Goal: Information Seeking & Learning: Learn about a topic

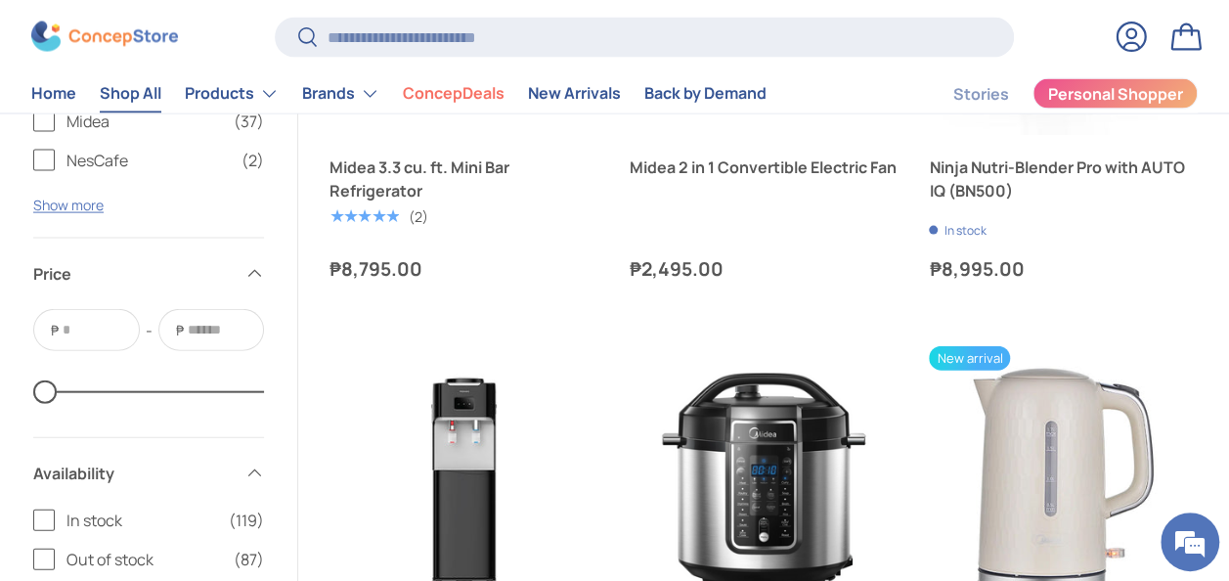
scroll to position [9187, 0]
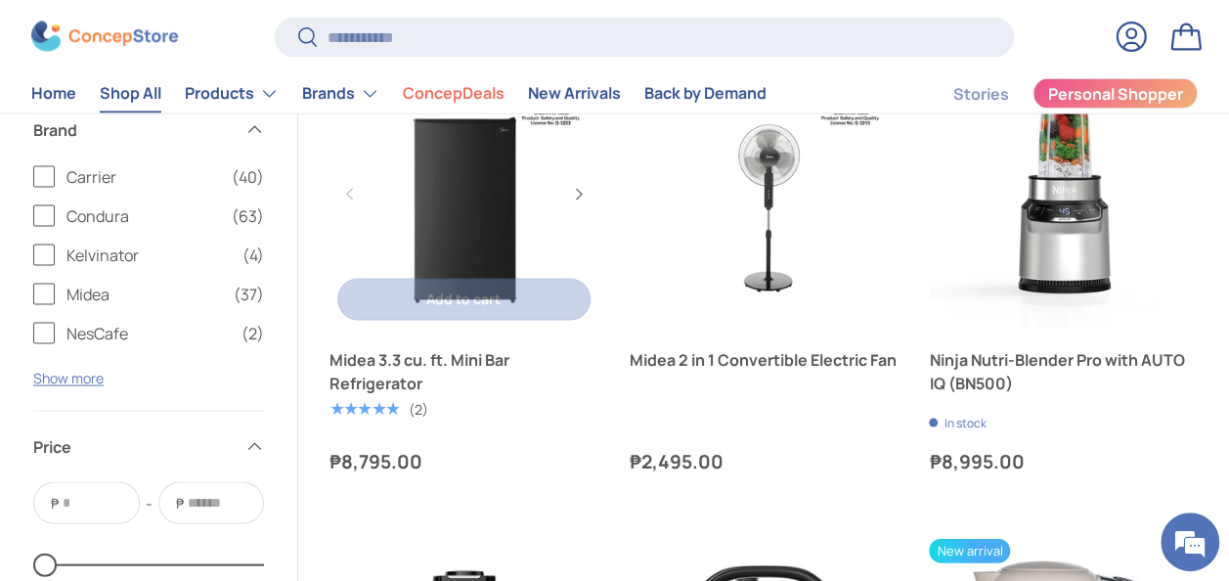
click at [457, 241] on link "Midea 3.3 cu. ft. Mini Bar Refrigerator" at bounding box center [464, 194] width 269 height 269
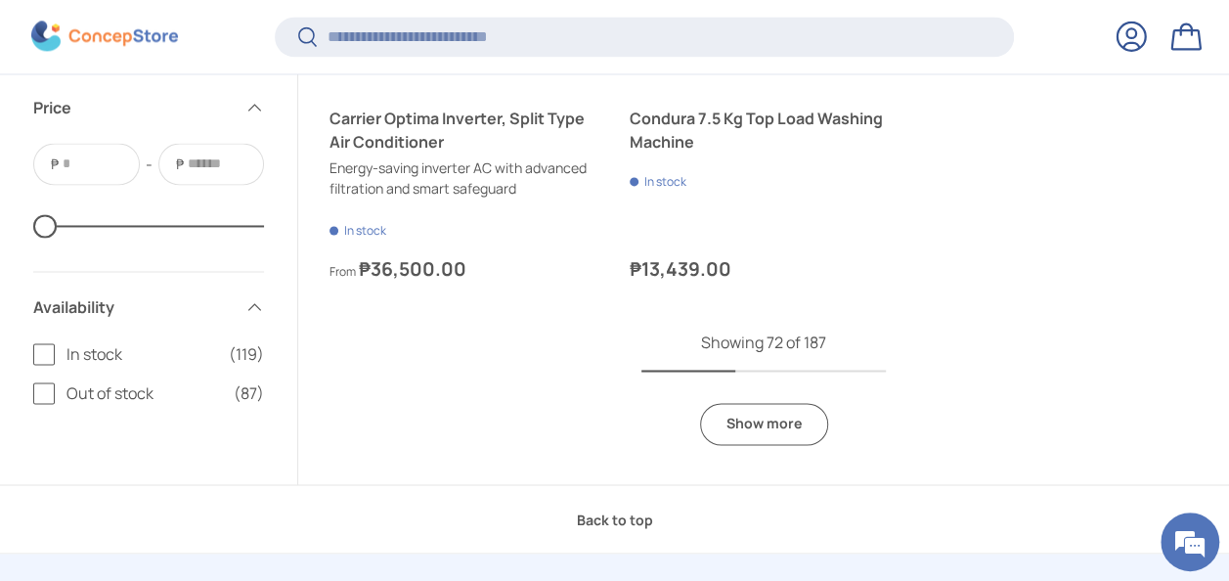
scroll to position [12704, 0]
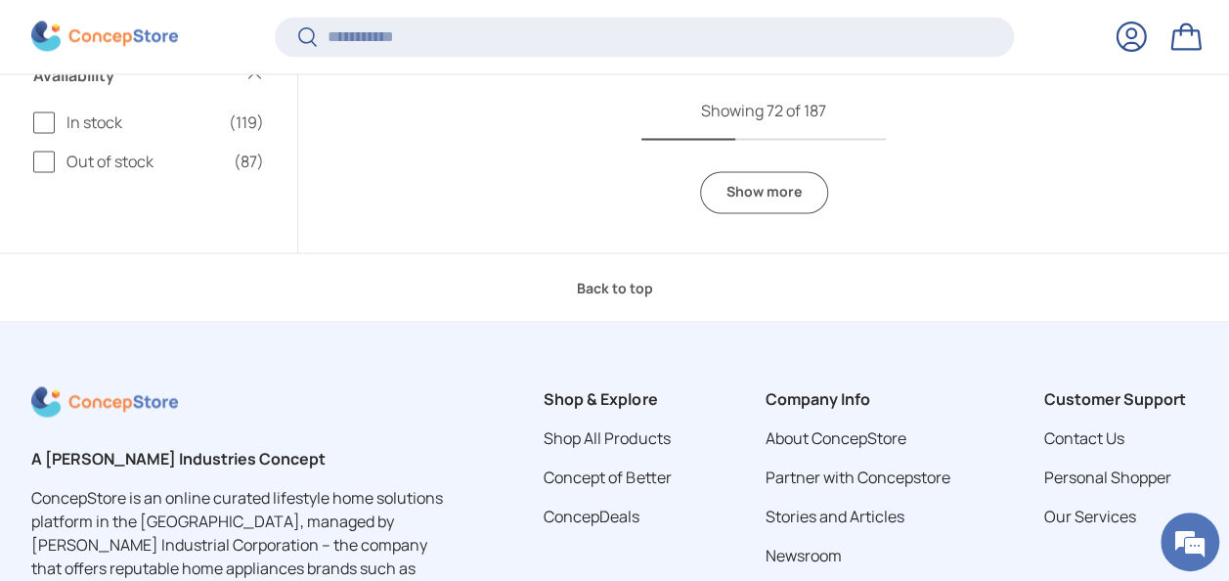
click at [773, 178] on link "Show more" at bounding box center [764, 192] width 128 height 42
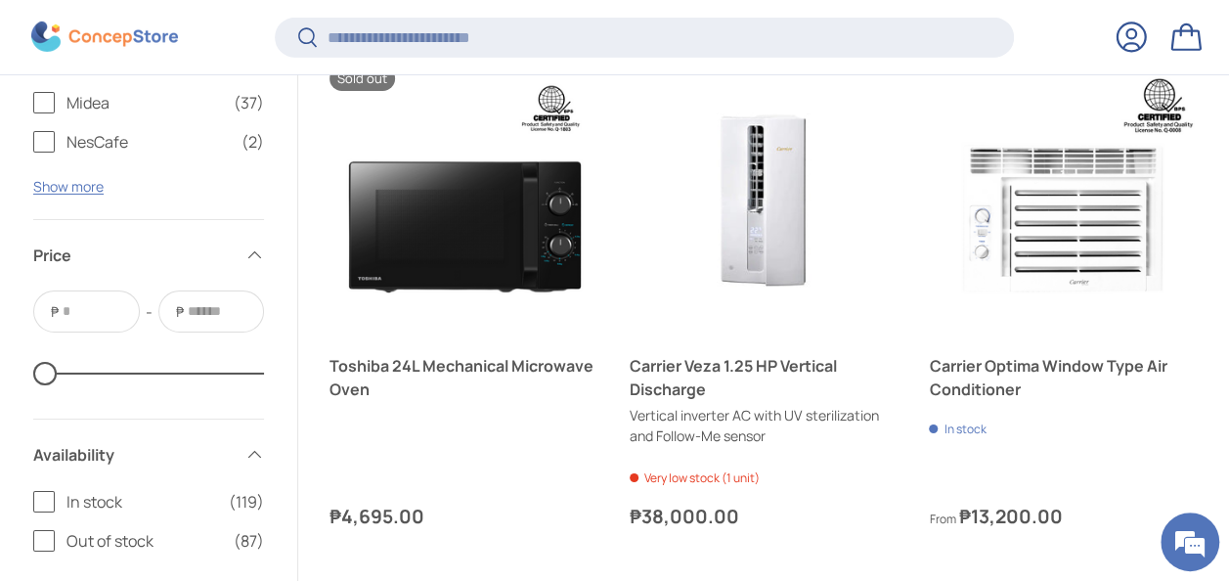
scroll to position [14269, 0]
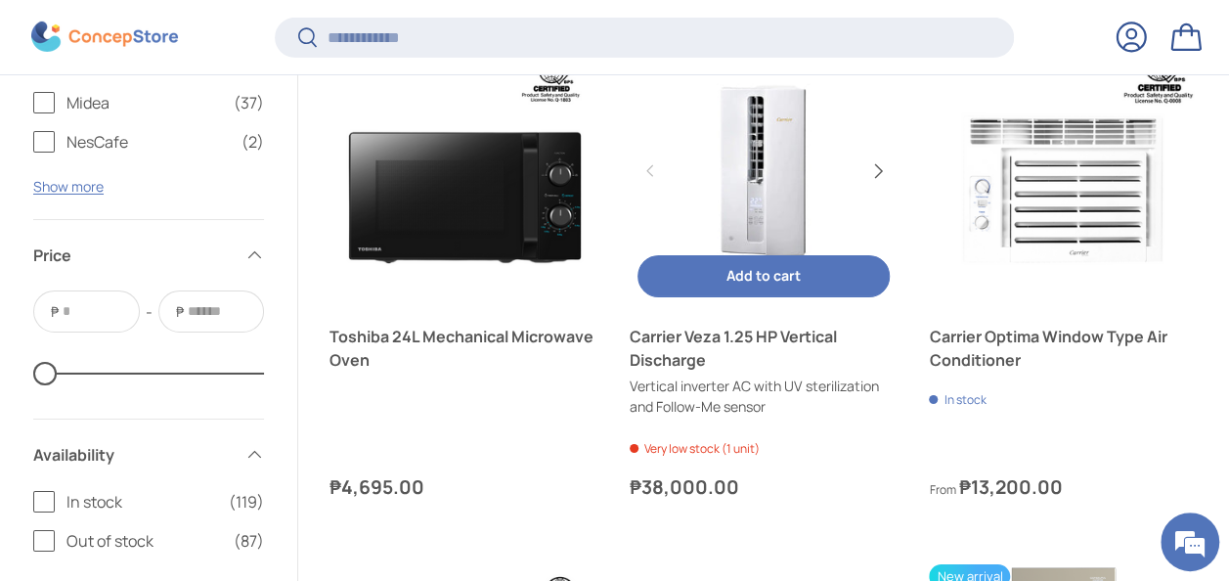
click at [882, 169] on button "Next" at bounding box center [877, 171] width 31 height 31
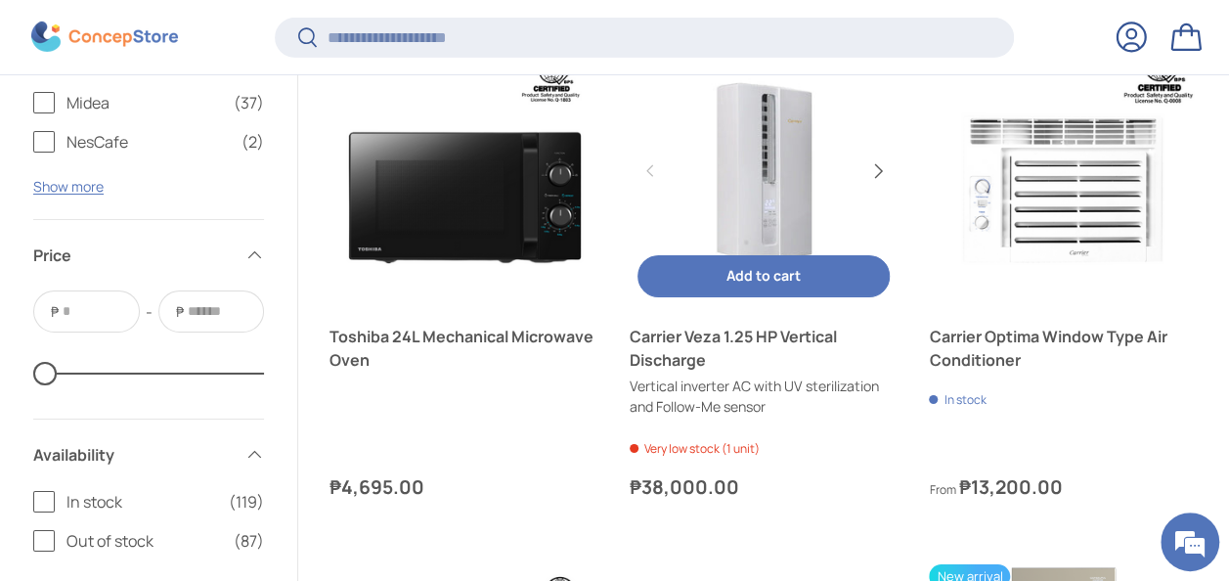
click at [882, 169] on button "Next" at bounding box center [877, 171] width 31 height 31
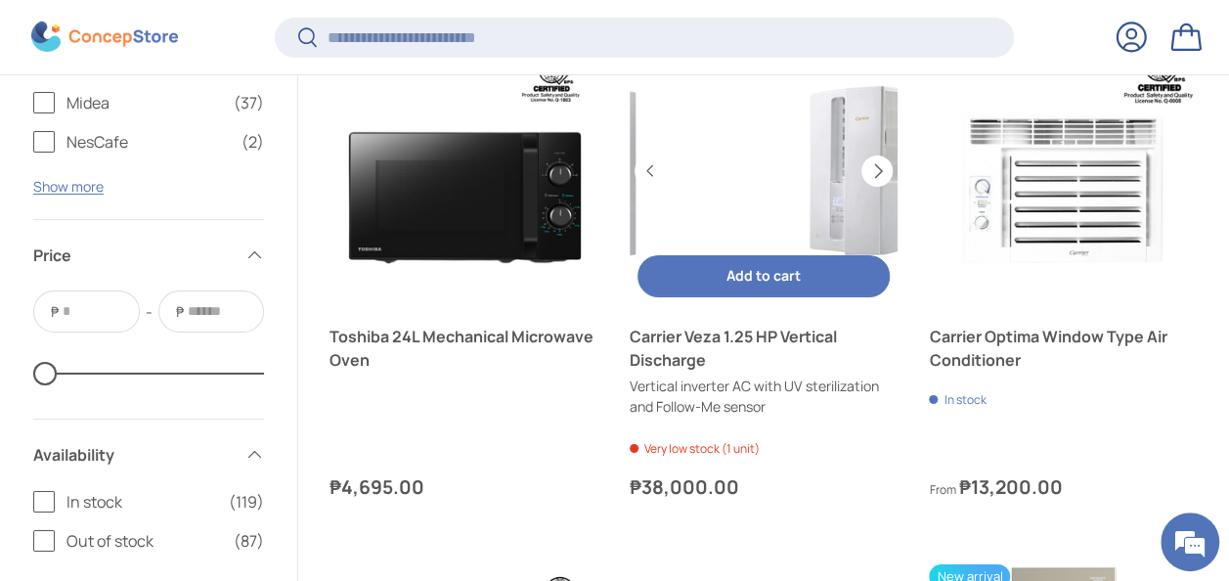
scroll to position [0, 536]
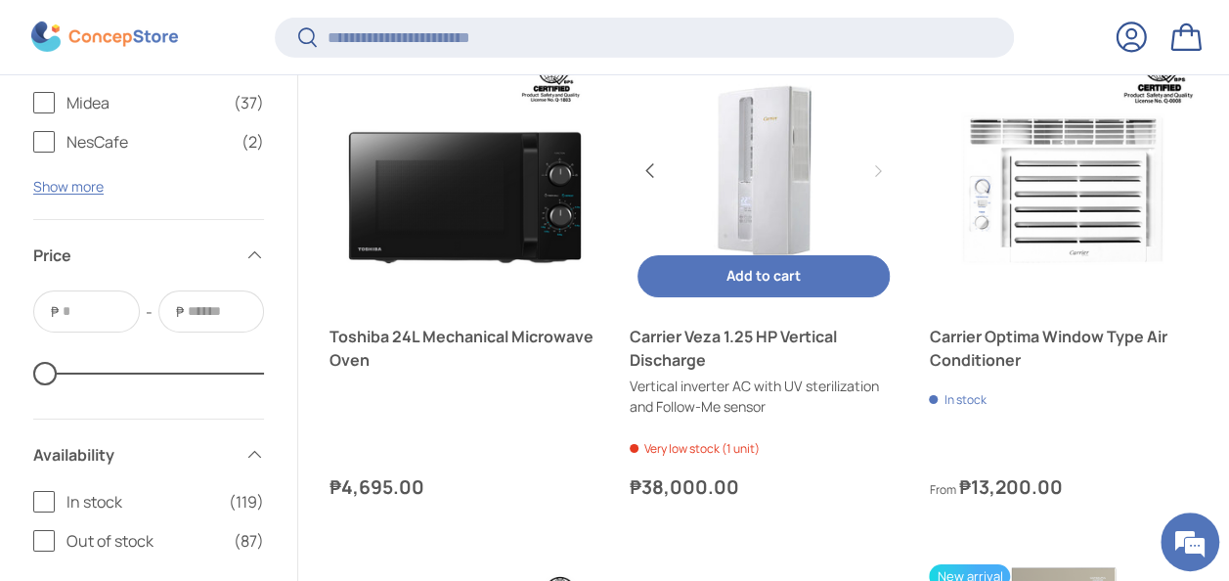
click at [652, 164] on button "Previous" at bounding box center [650, 171] width 31 height 31
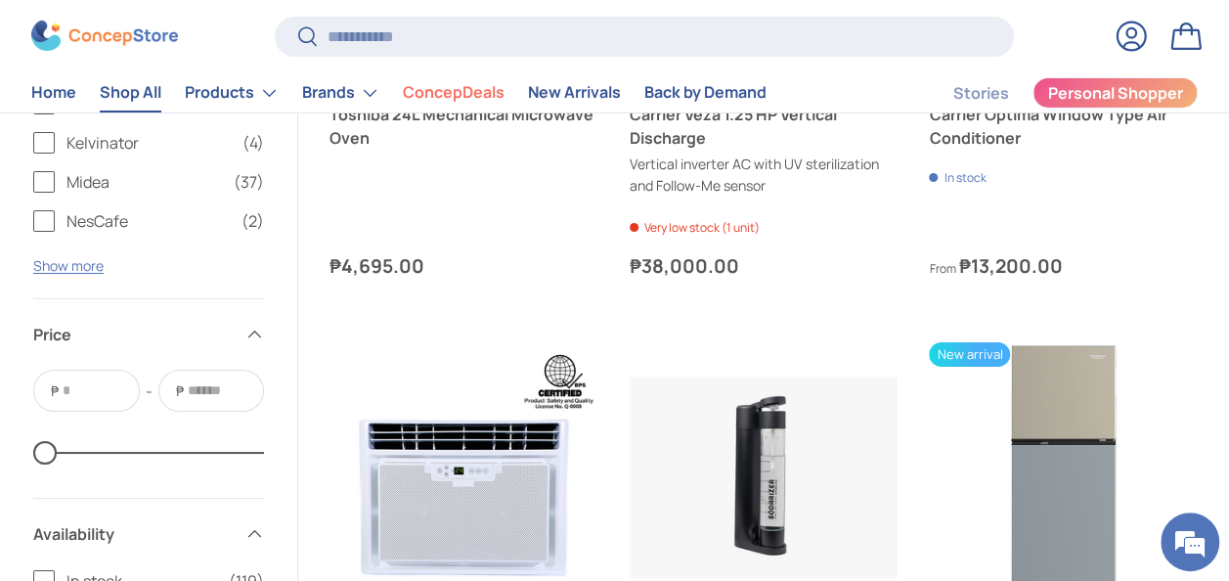
scroll to position [14469, 0]
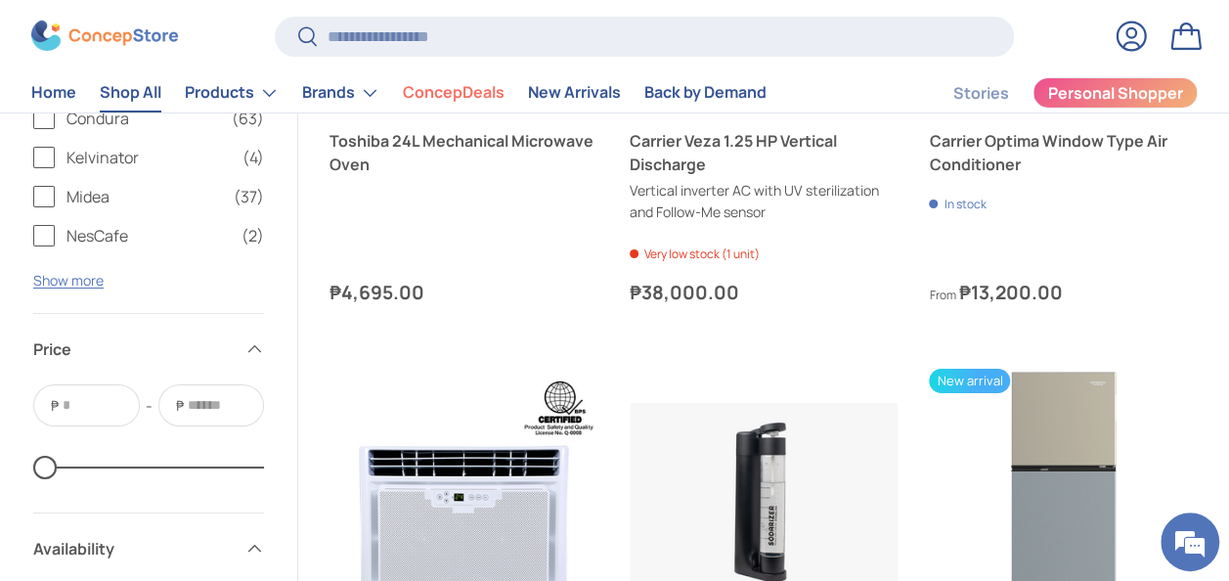
click at [726, 142] on link "Carrier Veza 1.25 HP Vertical Discharge" at bounding box center [764, 152] width 269 height 47
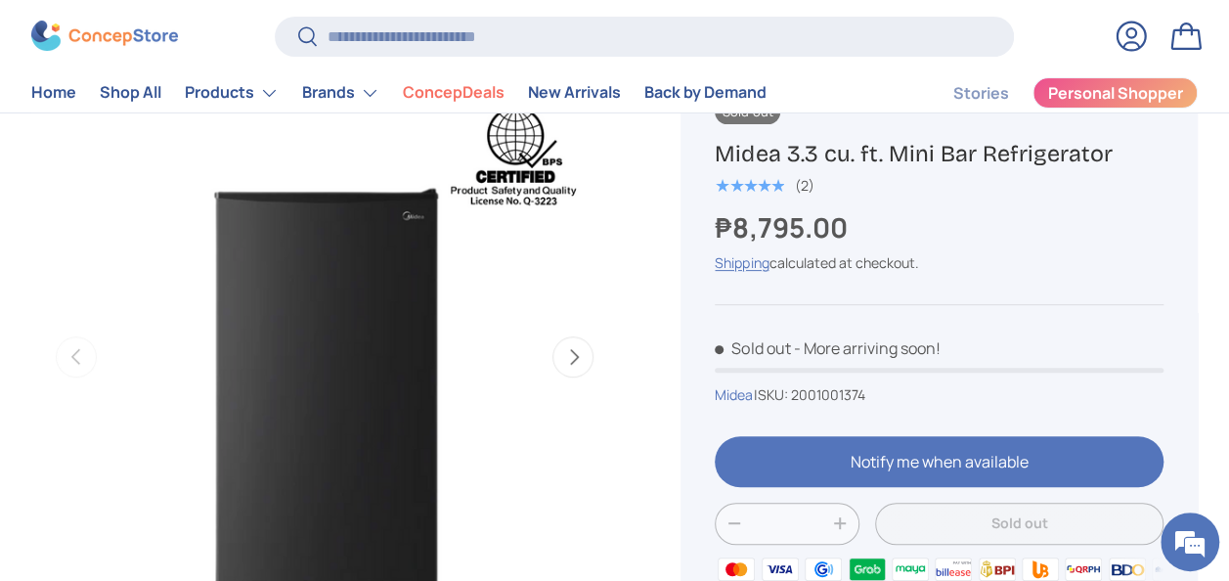
scroll to position [293, 0]
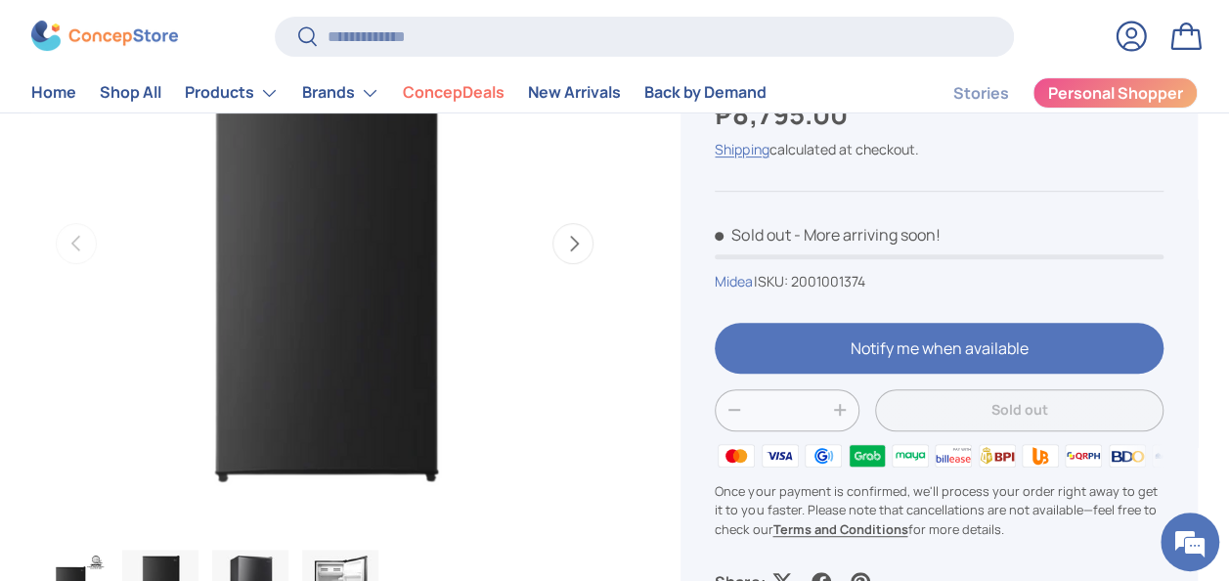
click at [589, 245] on button "Next" at bounding box center [573, 243] width 41 height 41
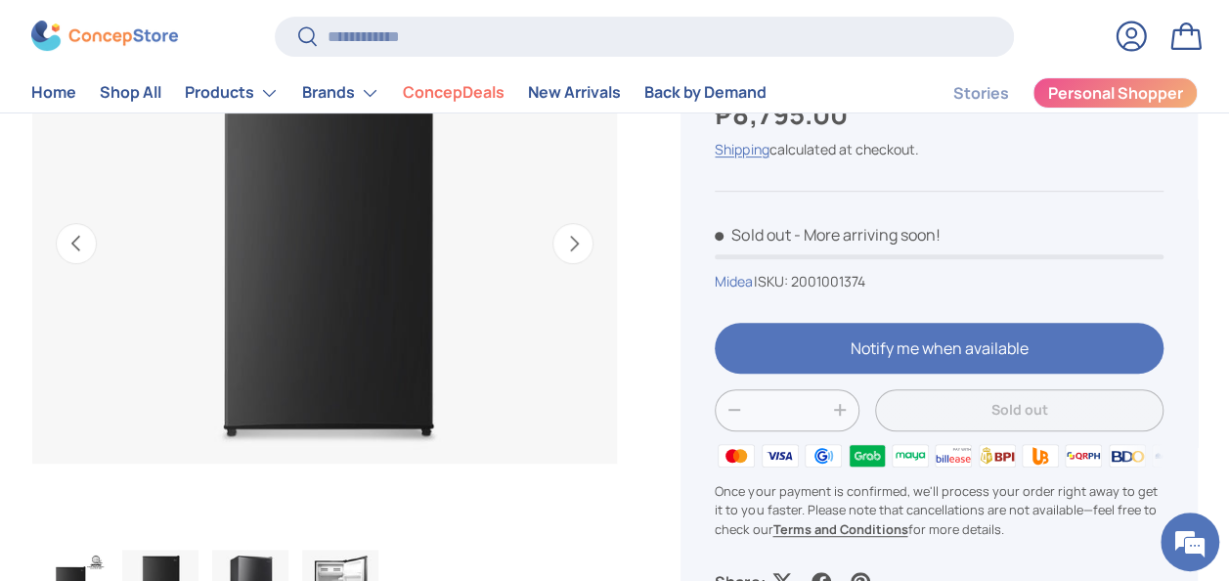
click at [589, 245] on button "Next" at bounding box center [573, 243] width 41 height 41
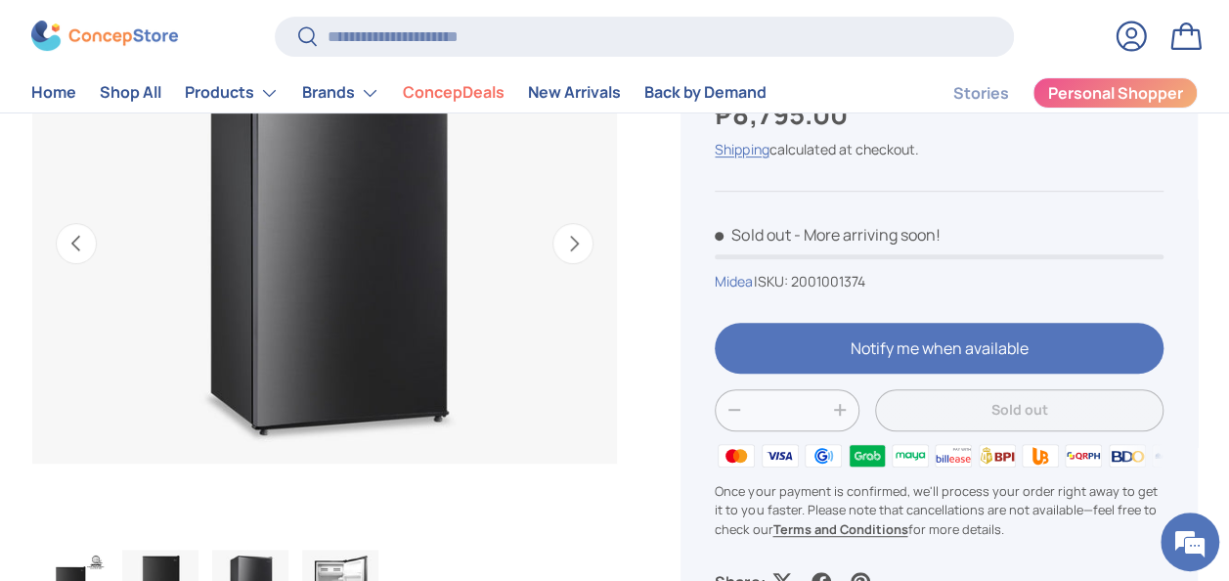
click at [587, 245] on button "Next" at bounding box center [573, 243] width 41 height 41
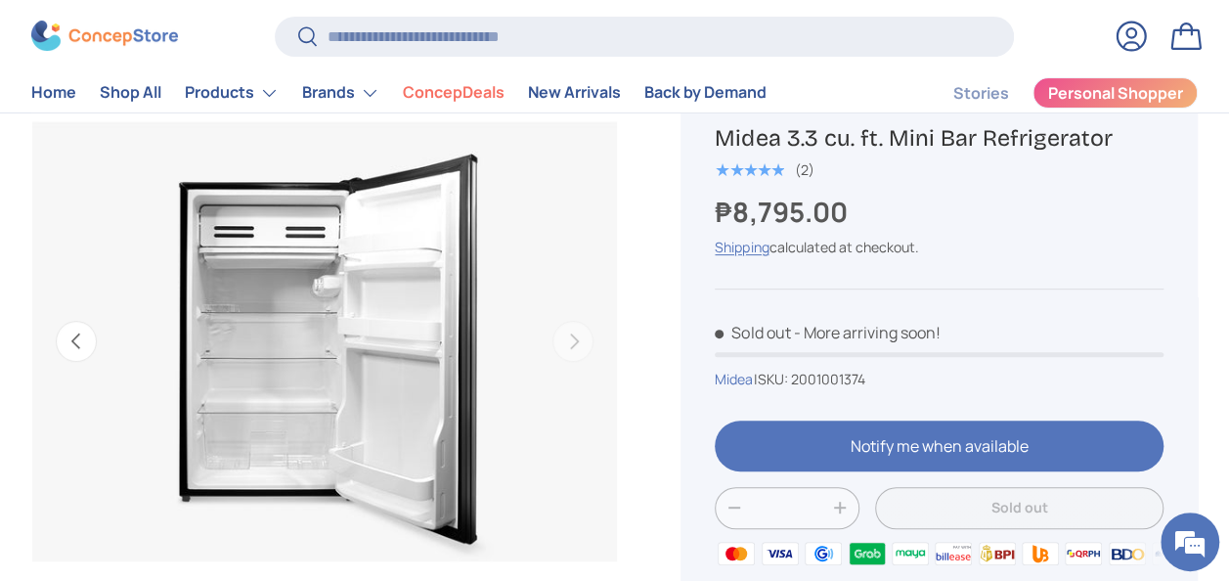
scroll to position [0, 0]
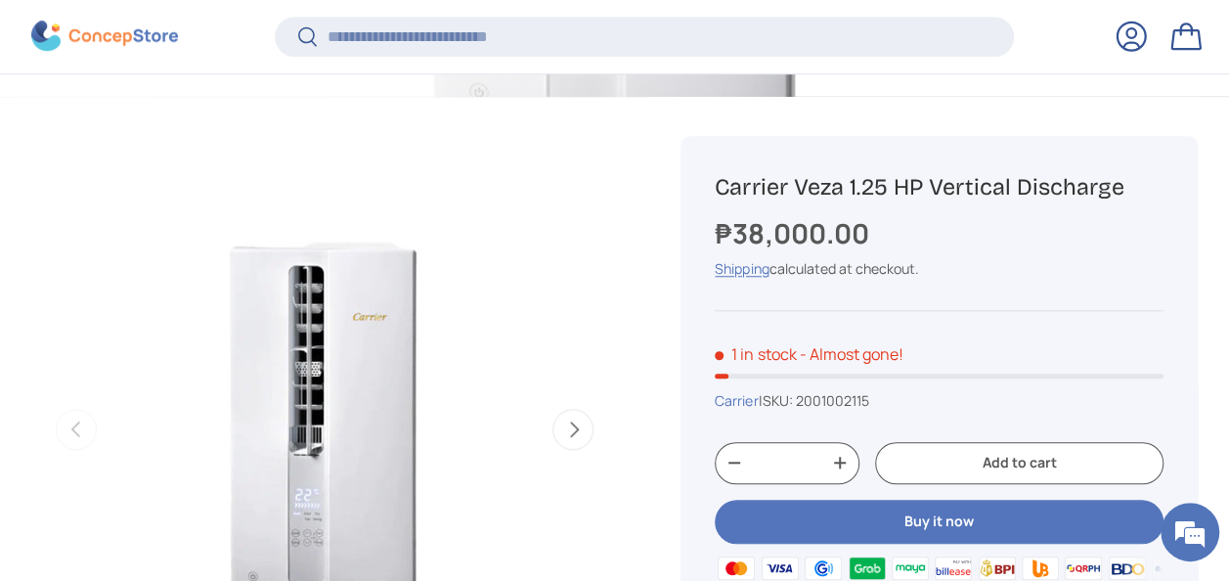
scroll to position [778, 0]
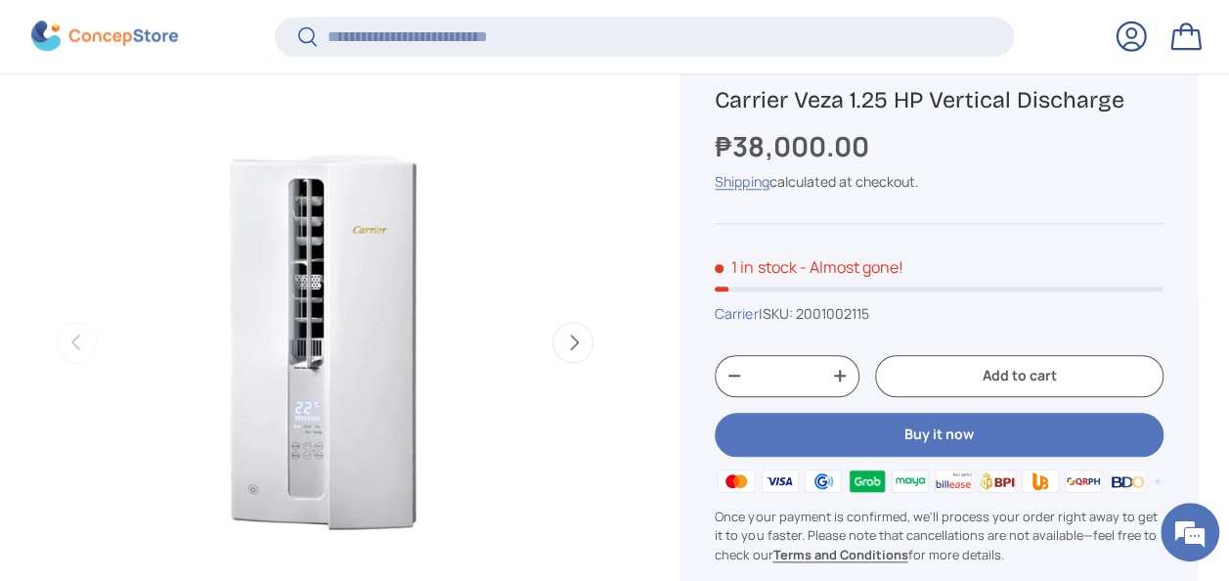
click at [575, 338] on button "Next" at bounding box center [573, 342] width 41 height 41
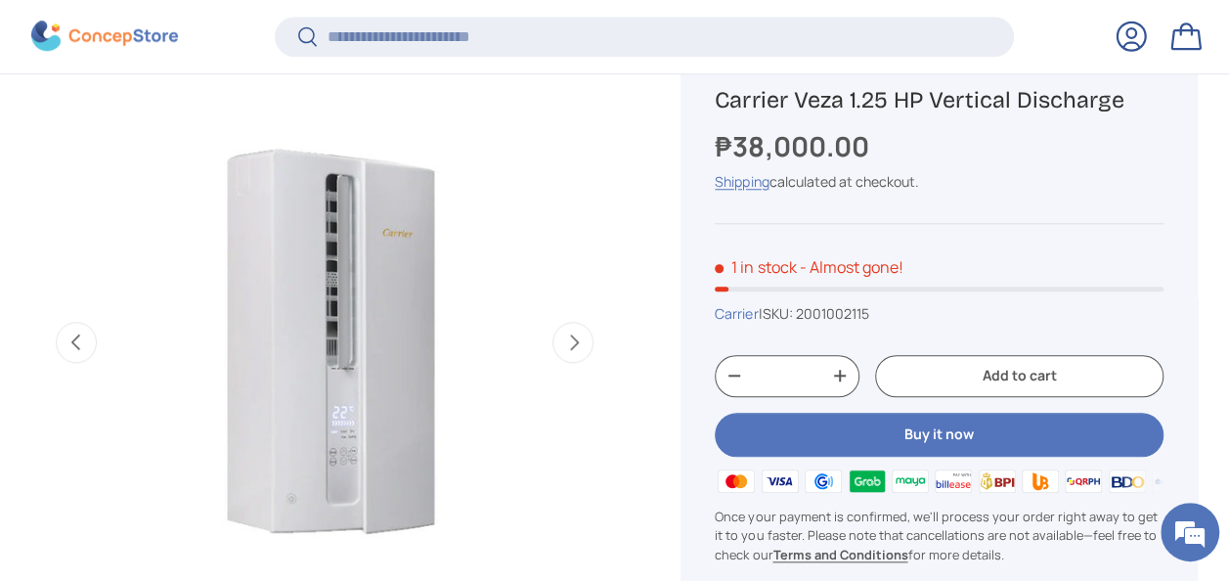
scroll to position [0, 597]
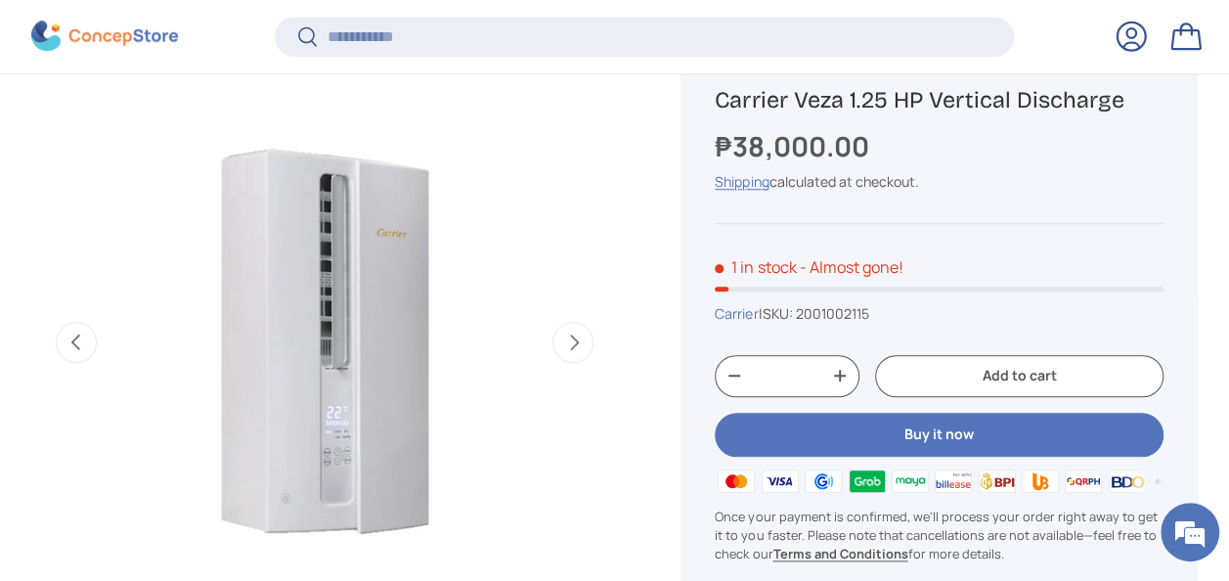
click at [576, 348] on button "Next" at bounding box center [573, 342] width 41 height 41
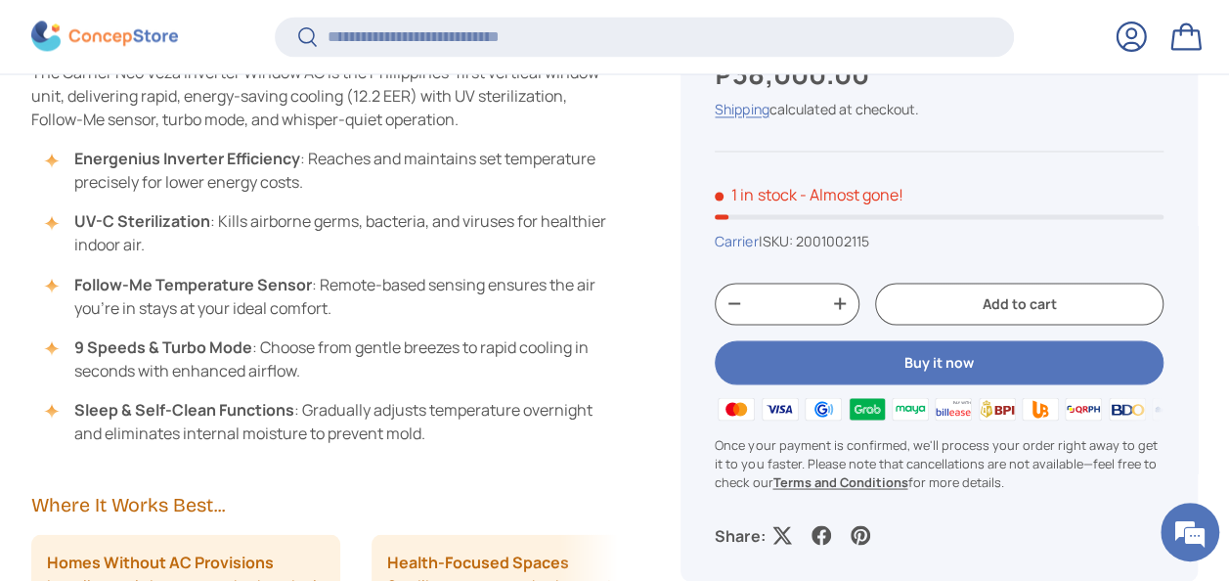
scroll to position [1658, 0]
